Goal: Task Accomplishment & Management: Complete application form

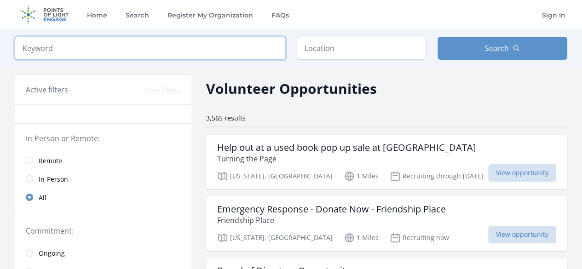
click at [220, 56] on input "search" at bounding box center [150, 48] width 271 height 23
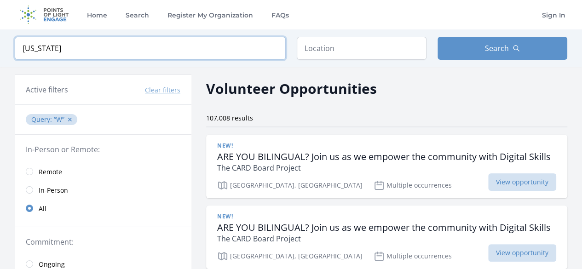
type input "Washington"
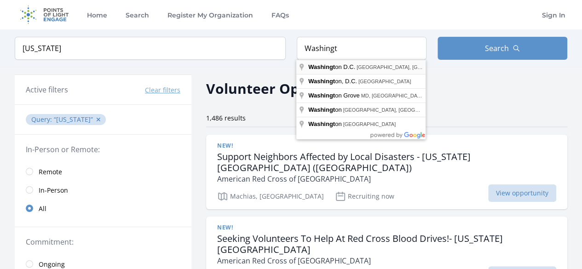
type input "Washington D.C., DC, USA"
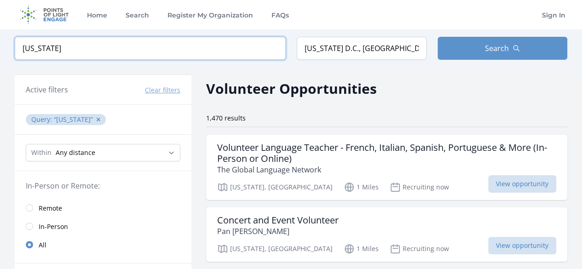
click at [135, 49] on input "Washington" at bounding box center [150, 48] width 271 height 23
click at [272, 52] on input "Washington" at bounding box center [150, 48] width 271 height 23
click at [273, 47] on input "Washington" at bounding box center [150, 48] width 271 height 23
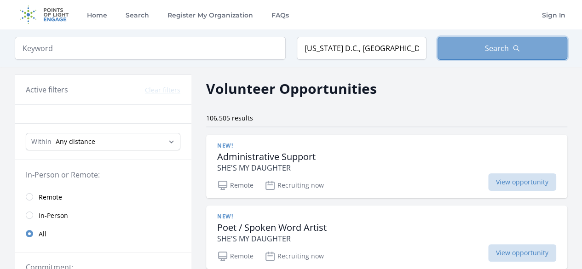
click at [464, 52] on button "Search" at bounding box center [502, 48] width 130 height 23
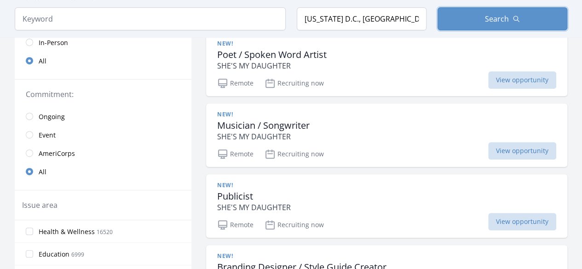
scroll to position [174, 0]
click at [31, 112] on input "radio" at bounding box center [29, 115] width 7 height 7
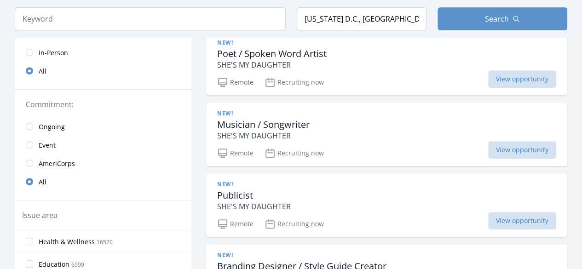
scroll to position [185, 0]
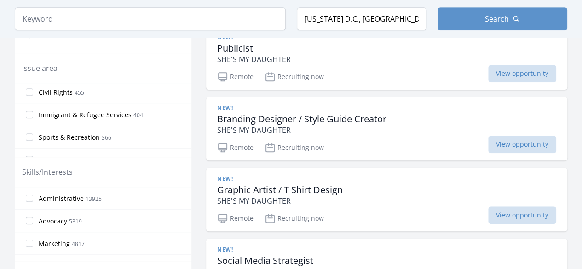
scroll to position [431, 0]
click at [118, 110] on span "Immigrant & Refugee Services" at bounding box center [85, 114] width 93 height 9
click at [33, 110] on input "Immigrant & Refugee Services 404" at bounding box center [29, 113] width 7 height 7
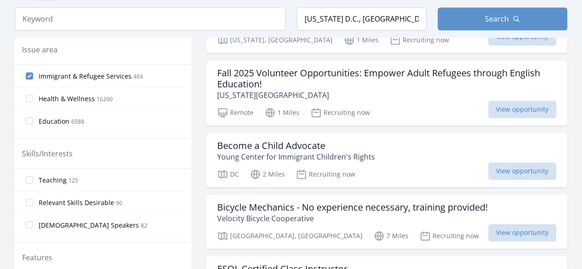
click at [118, 112] on label "Education 6588" at bounding box center [103, 121] width 177 height 18
click at [33, 117] on input "Education 6588" at bounding box center [29, 120] width 7 height 7
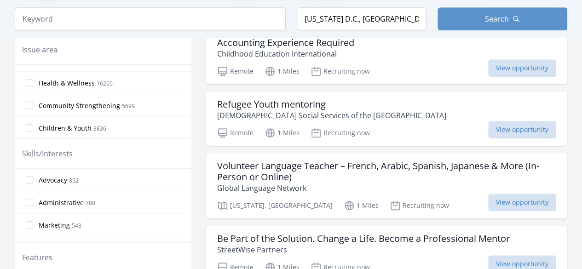
scroll to position [39, 0]
click at [107, 105] on span "Community Strengthening" at bounding box center [79, 105] width 81 height 9
click at [33, 105] on input "Community Strengthening 5699" at bounding box center [29, 104] width 7 height 7
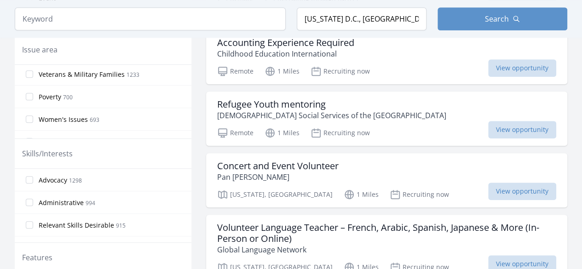
scroll to position [315, 0]
click at [70, 99] on span "Poverty 700" at bounding box center [56, 98] width 34 height 11
click at [33, 99] on input "Poverty 700" at bounding box center [29, 98] width 7 height 7
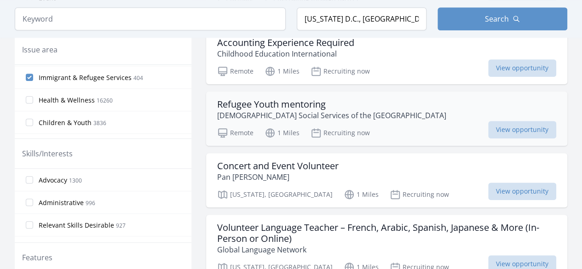
scroll to position [67, 0]
click at [277, 161] on h3 "Concert and Event Volunteer" at bounding box center [277, 166] width 121 height 11
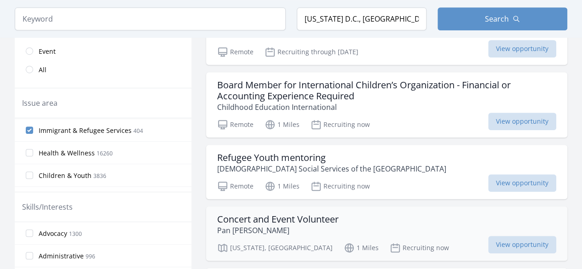
scroll to position [260, 0]
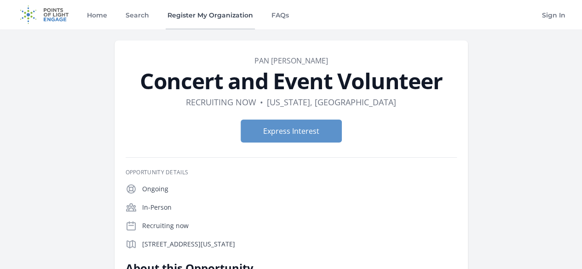
click at [203, 17] on link "Register My Organization" at bounding box center [210, 14] width 89 height 29
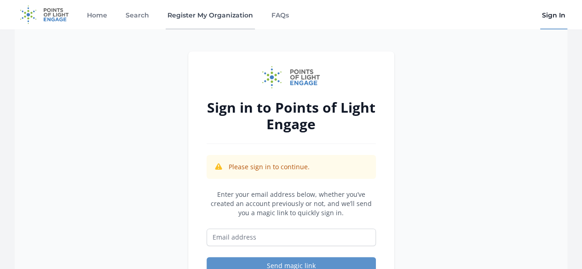
click at [218, 16] on link "Register My Organization" at bounding box center [210, 14] width 89 height 29
click at [98, 20] on link "Home" at bounding box center [97, 14] width 24 height 29
